Goal: Navigation & Orientation: Find specific page/section

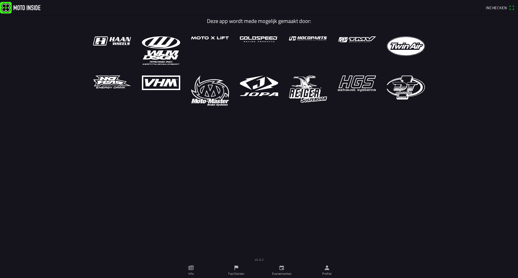
click at [330, 273] on ion-label "Profiel" at bounding box center [327, 274] width 10 height 5
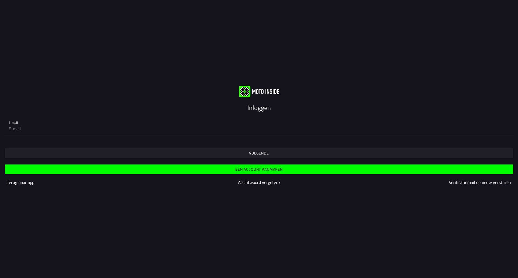
click at [0, 0] on slot "Terug naar app" at bounding box center [0, 0] width 0 height 0
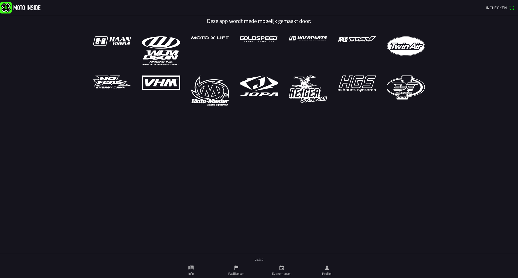
click at [280, 270] on icon "calendar" at bounding box center [282, 268] width 5 height 5
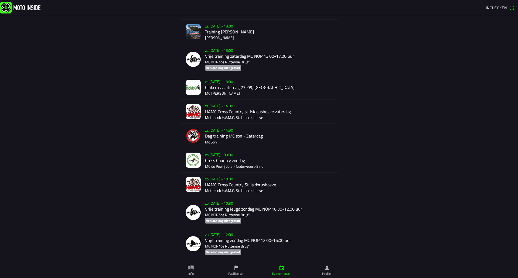
scroll to position [243, 0]
